Goal: Navigation & Orientation: Understand site structure

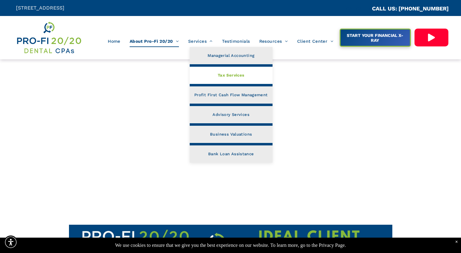
click at [211, 76] on link "Tax Services" at bounding box center [231, 75] width 83 height 17
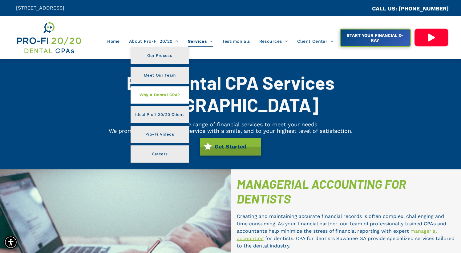
click at [156, 98] on span "Why A Dental CPA?" at bounding box center [159, 95] width 41 height 8
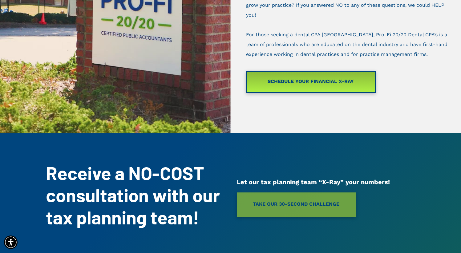
click at [215, 70] on div at bounding box center [115, 7] width 231 height 252
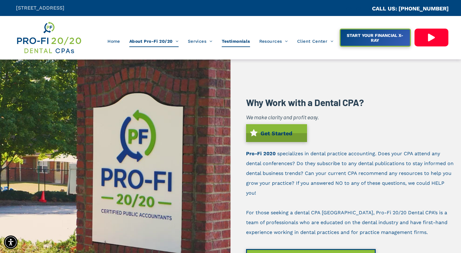
click at [224, 43] on span "Testimonials" at bounding box center [236, 41] width 28 height 12
